Goal: Register for event/course

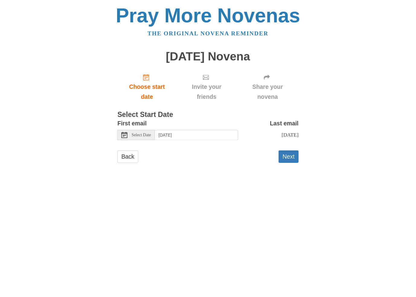
click at [130, 135] on div "Select Date" at bounding box center [135, 135] width 37 height 10
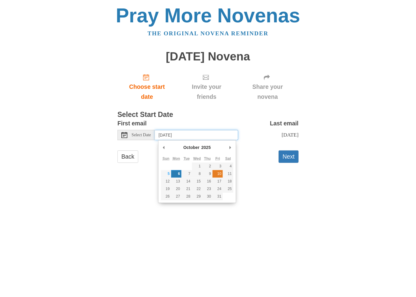
type input "[DATE]"
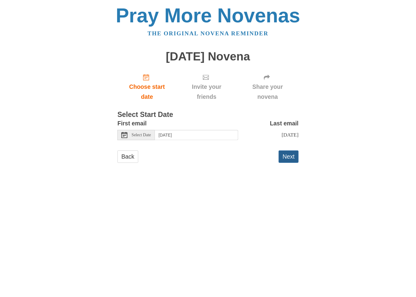
click at [291, 157] on button "Next" at bounding box center [289, 156] width 20 height 12
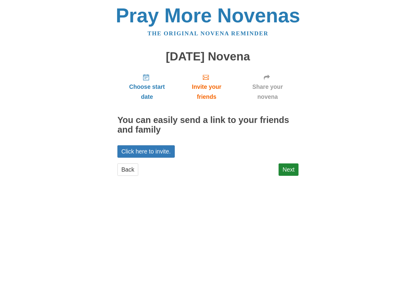
click at [305, 168] on div "Pray More Novenas The original novena reminder [DATE] Novena Choose start date …" at bounding box center [207, 96] width 353 height 193
click at [292, 171] on link "Next" at bounding box center [289, 169] width 20 height 12
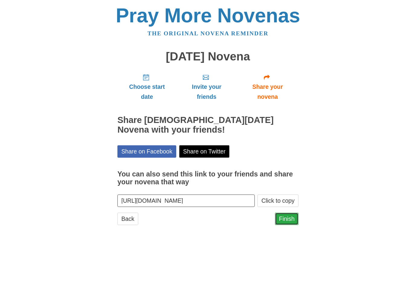
click at [289, 218] on link "Finish" at bounding box center [287, 218] width 24 height 12
